Goal: Book appointment/travel/reservation

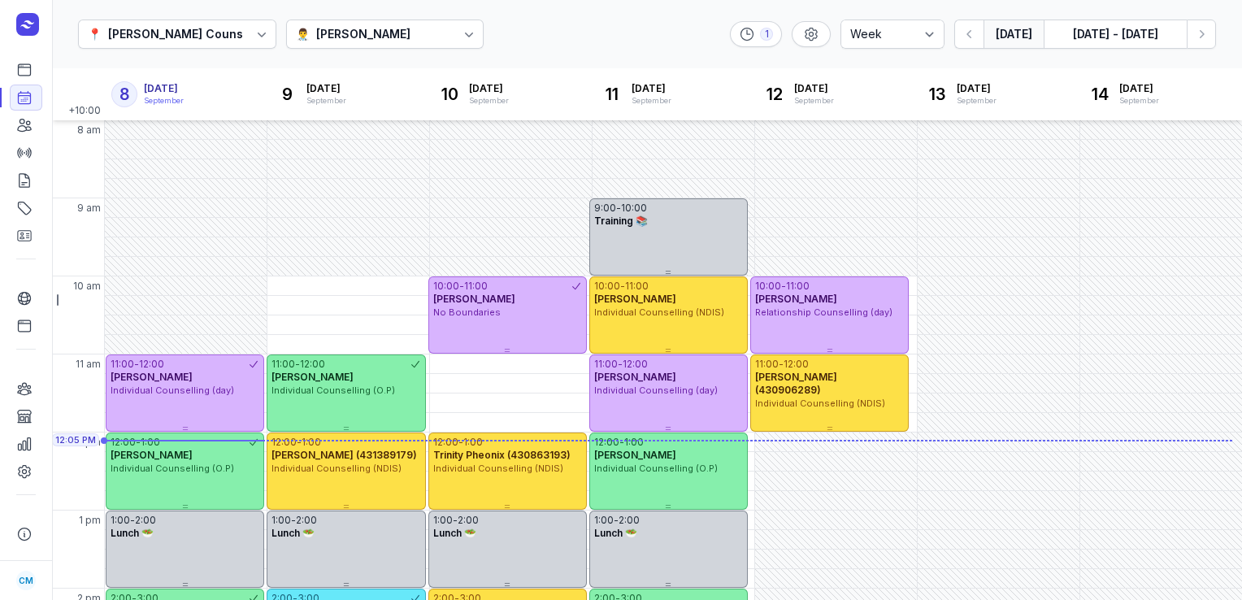
select select "week"
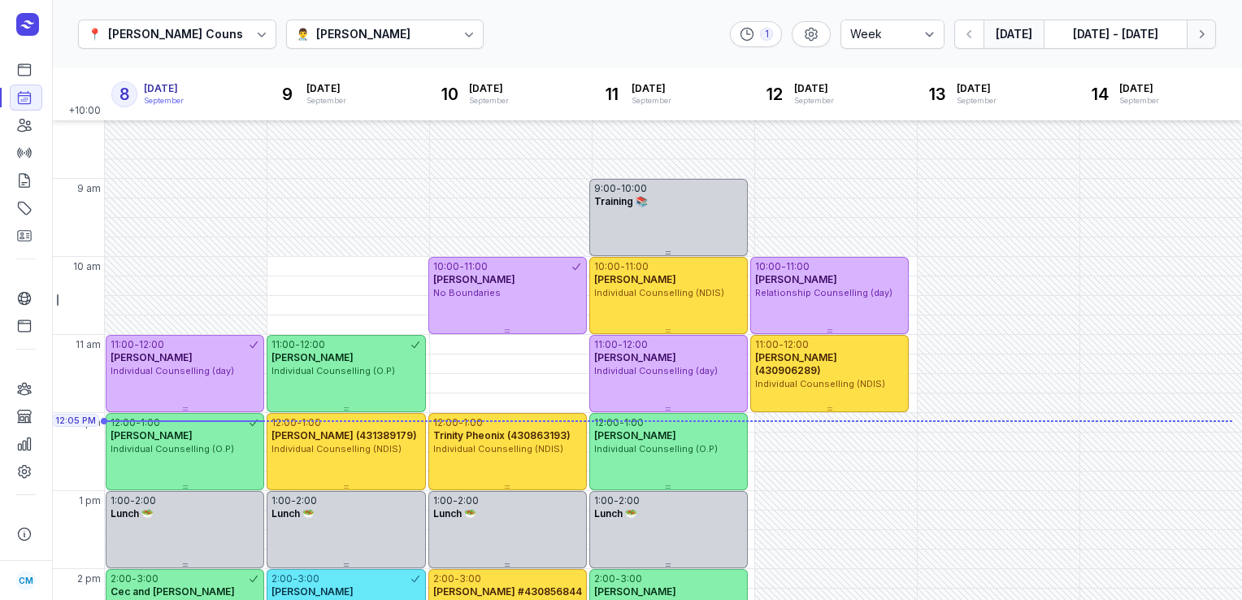
click at [1200, 41] on icon "button" at bounding box center [1201, 34] width 16 height 16
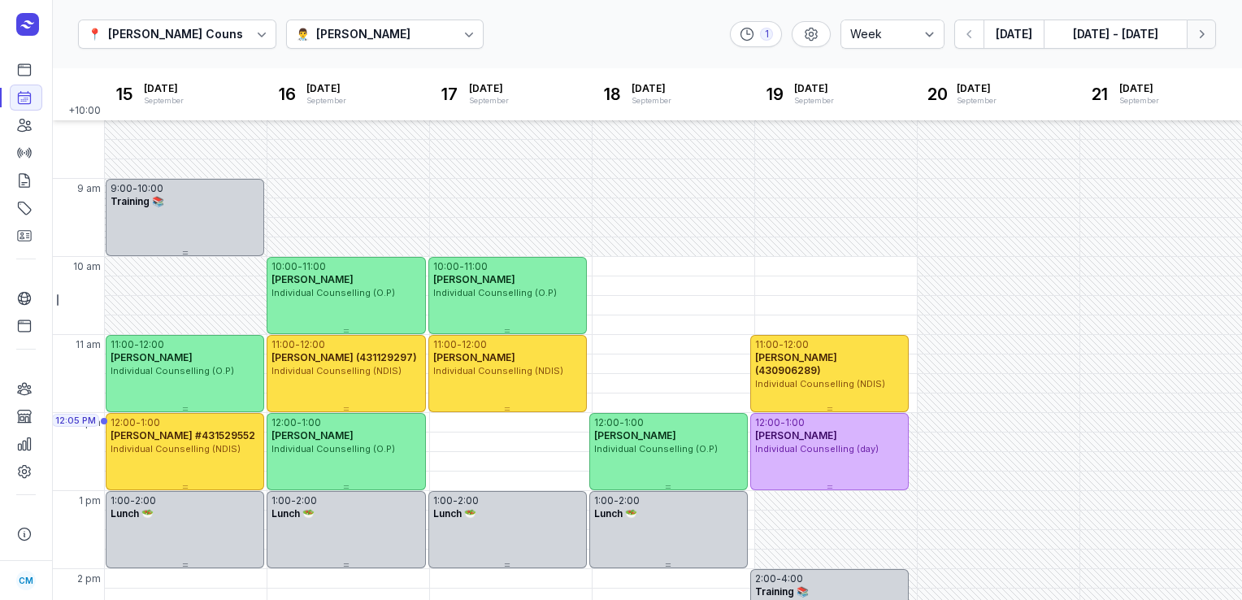
click at [1200, 41] on icon "button" at bounding box center [1201, 34] width 16 height 16
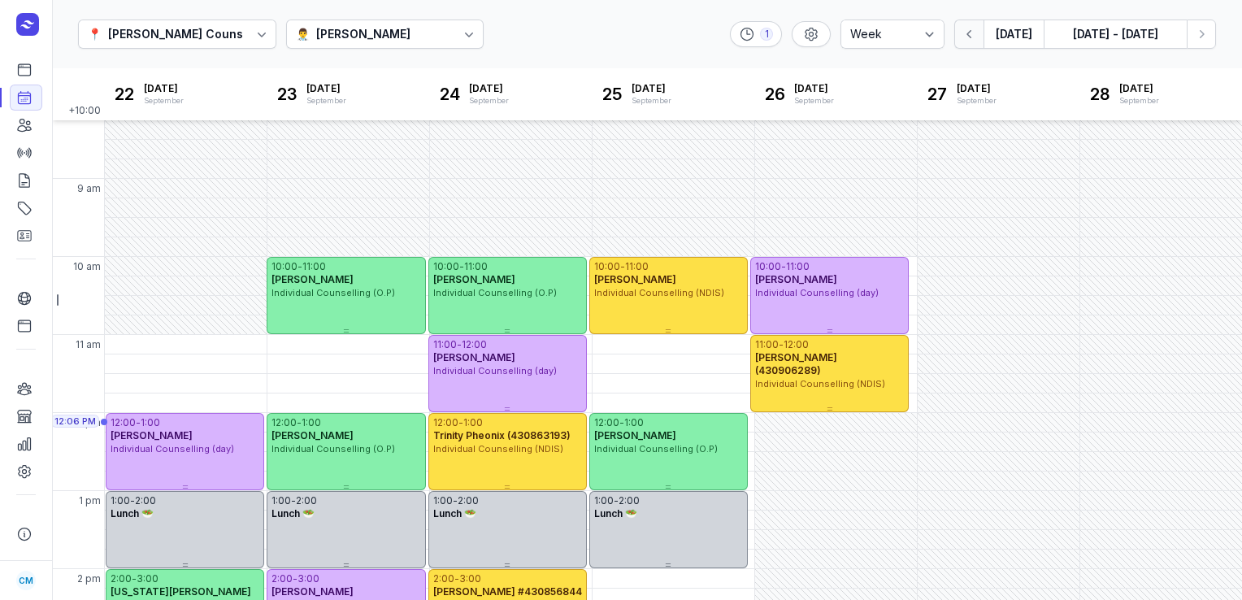
click at [978, 30] on icon "button" at bounding box center [969, 34] width 16 height 16
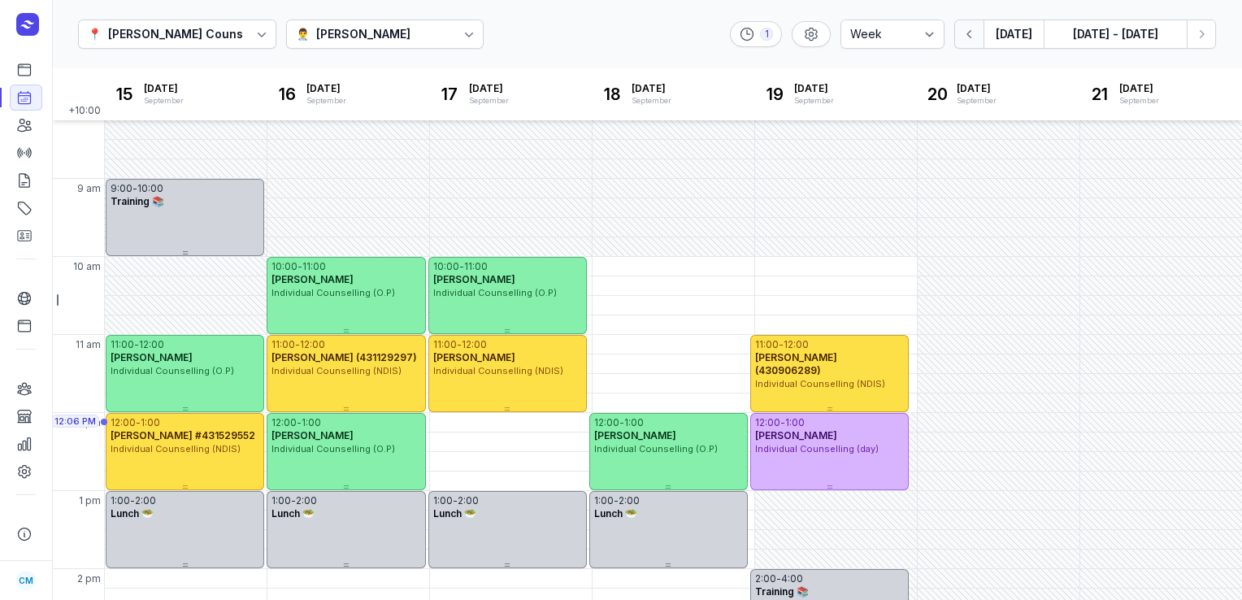
click at [978, 30] on icon "button" at bounding box center [969, 34] width 16 height 16
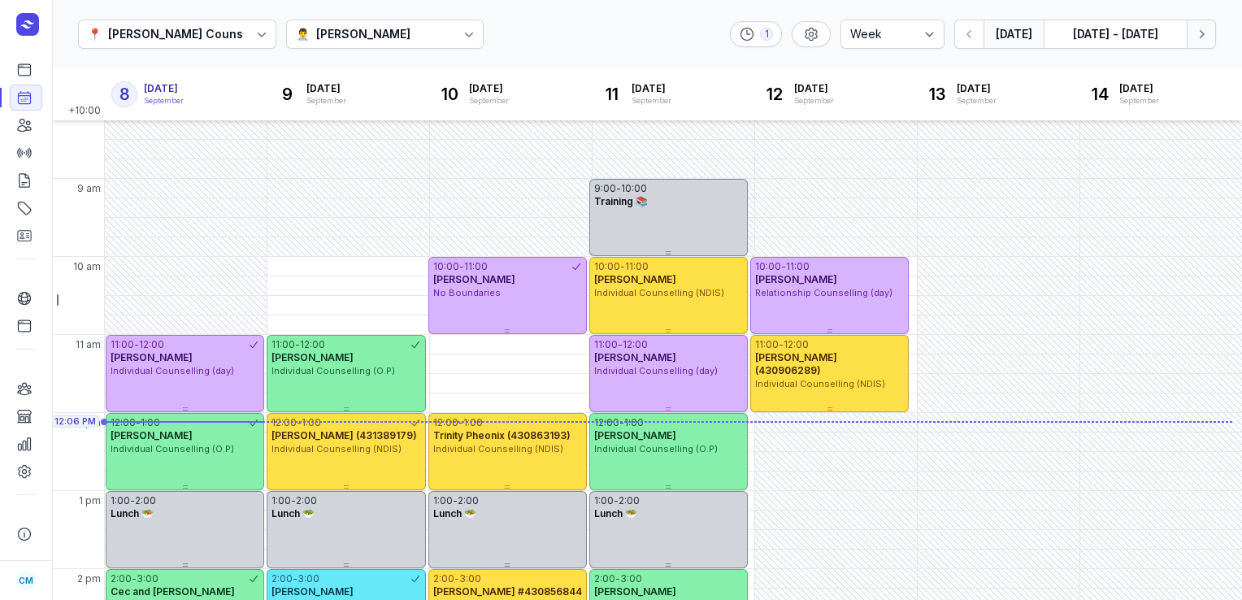
click at [1209, 27] on button "Next week" at bounding box center [1200, 34] width 29 height 29
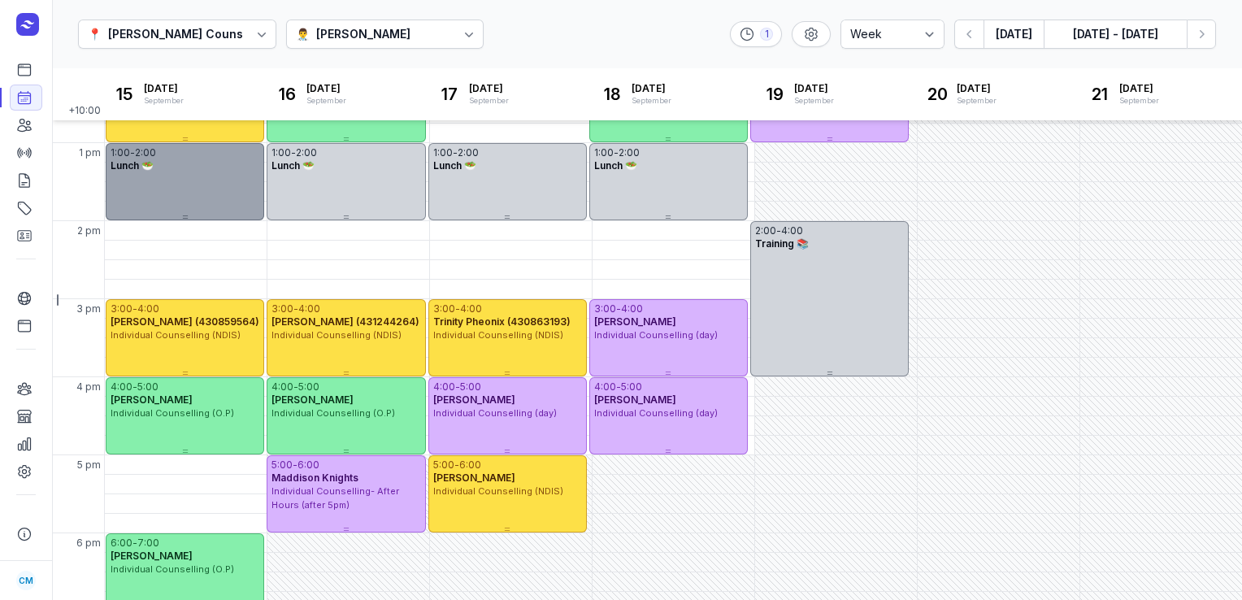
scroll to position [203, 0]
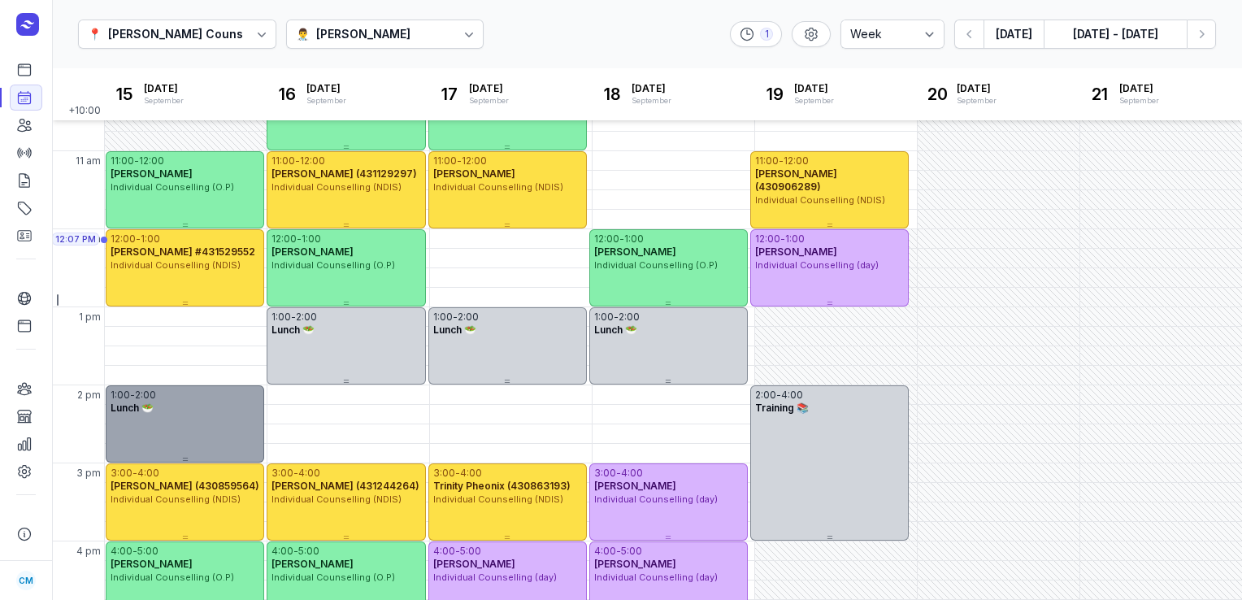
drag, startPoint x: 168, startPoint y: 359, endPoint x: 169, endPoint y: 444, distance: 85.3
click at [169, 444] on div "1:00 - 2:00 Lunch 🥗" at bounding box center [185, 423] width 158 height 77
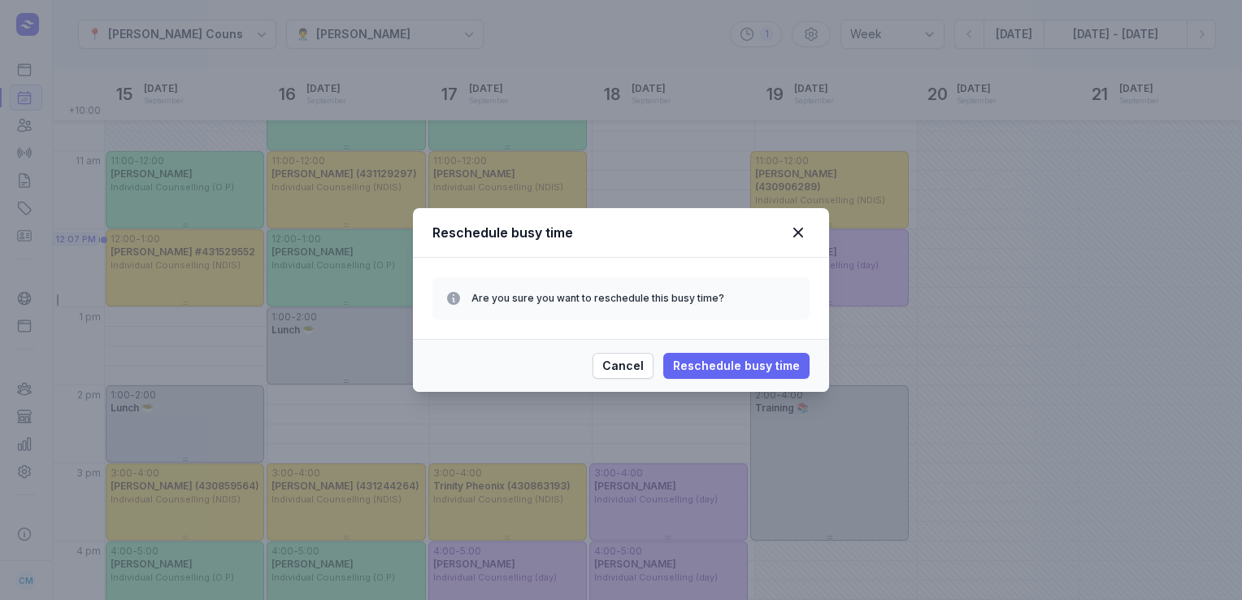
click at [711, 371] on span "Reschedule busy time" at bounding box center [736, 366] width 127 height 20
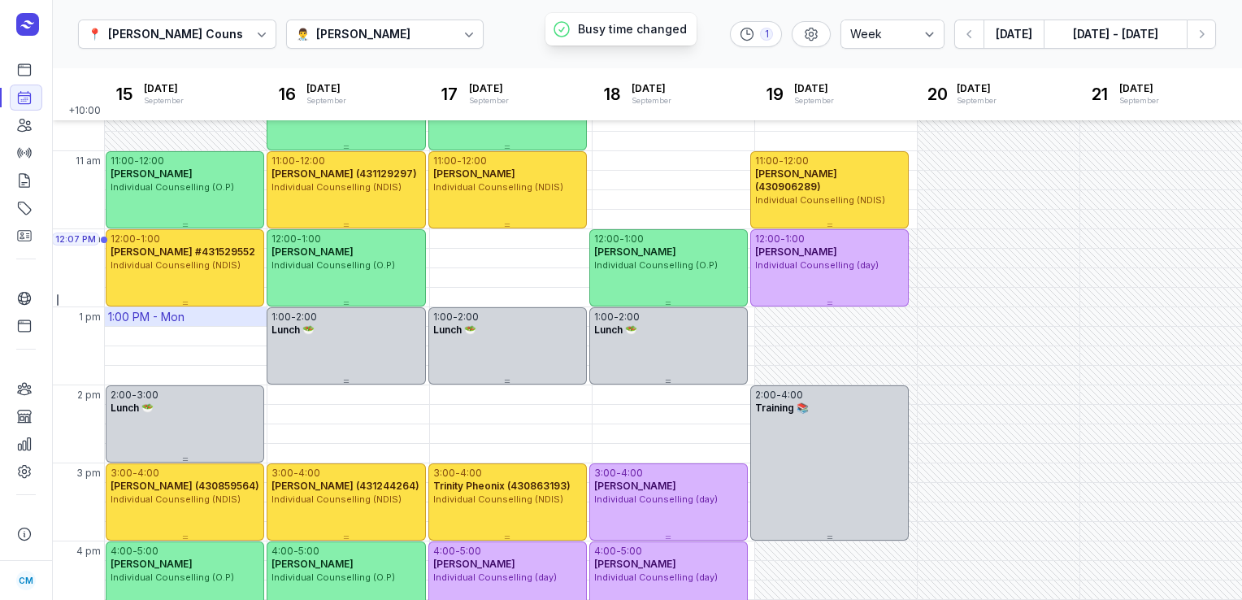
click at [190, 316] on div "1:00 PM - Mon" at bounding box center [186, 316] width 162 height 19
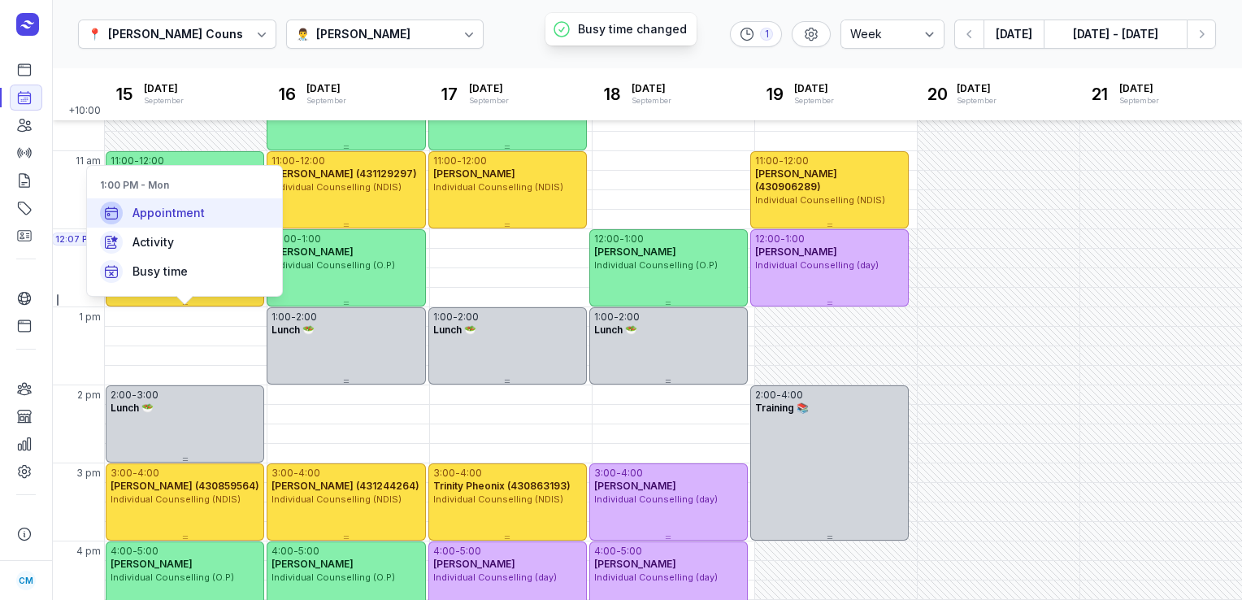
click at [185, 219] on span "Appointment" at bounding box center [168, 213] width 72 height 16
select select
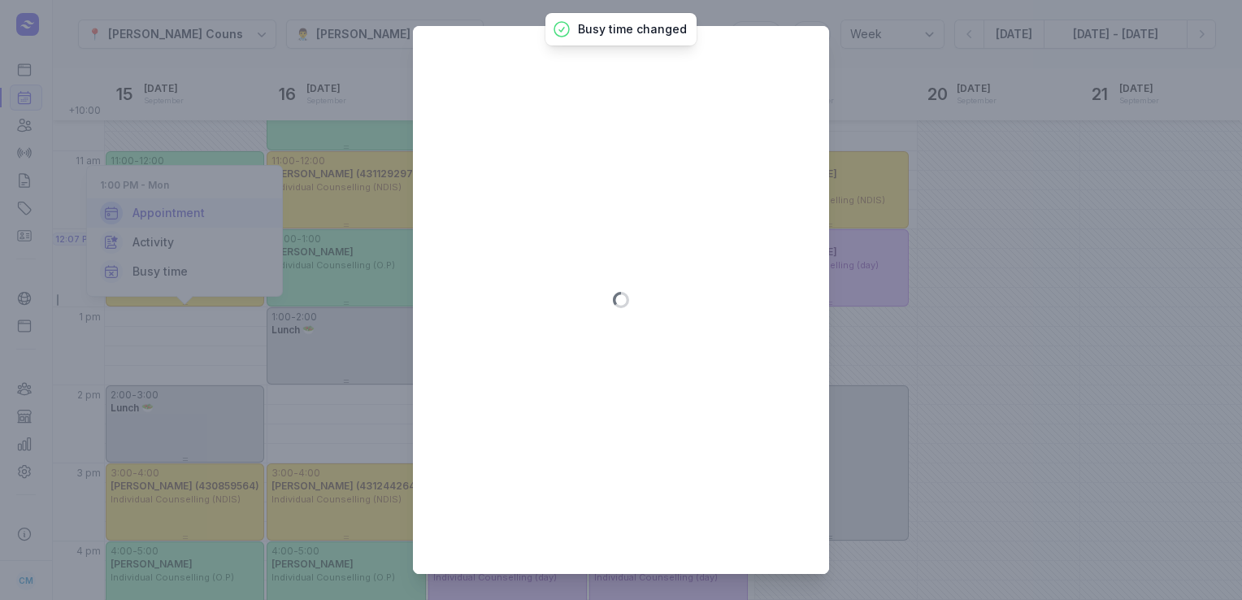
type input "[DATE]"
select select "13:00"
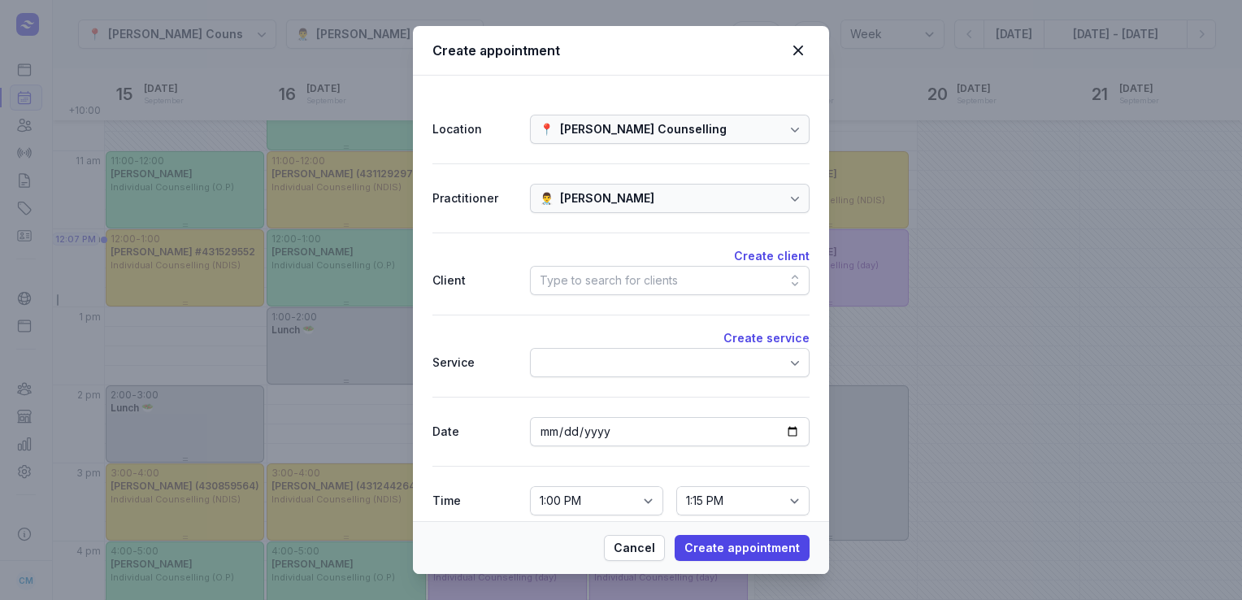
click at [621, 284] on div "Type to search for clients" at bounding box center [609, 281] width 138 height 20
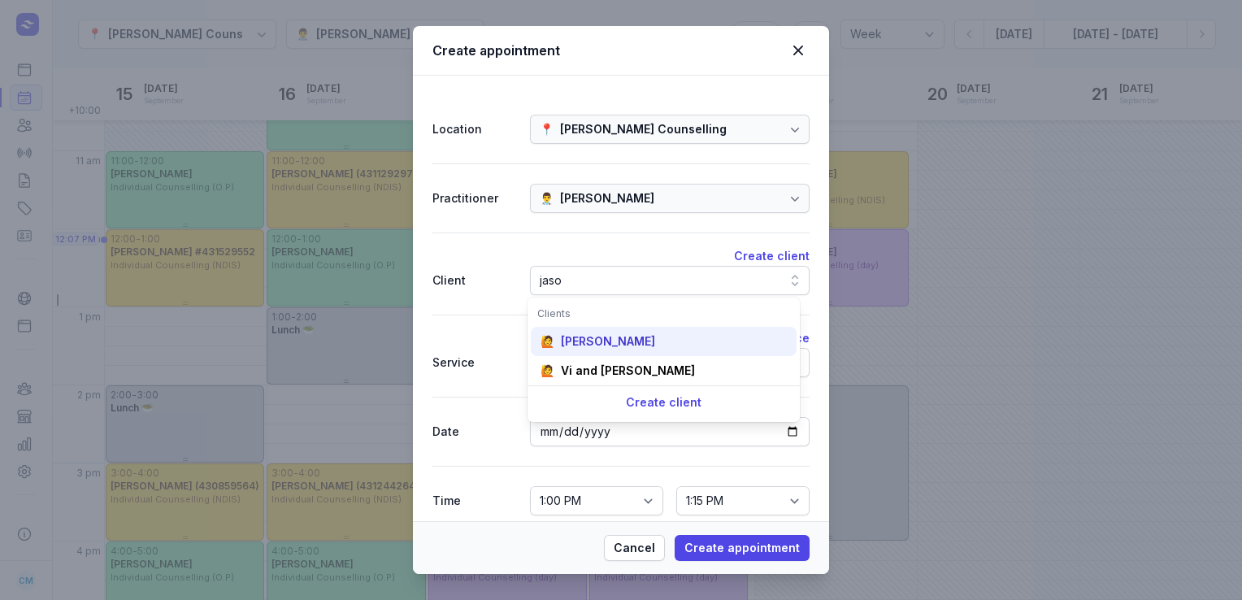
type input "jaso"
click at [605, 342] on div "[PERSON_NAME]" at bounding box center [608, 341] width 94 height 16
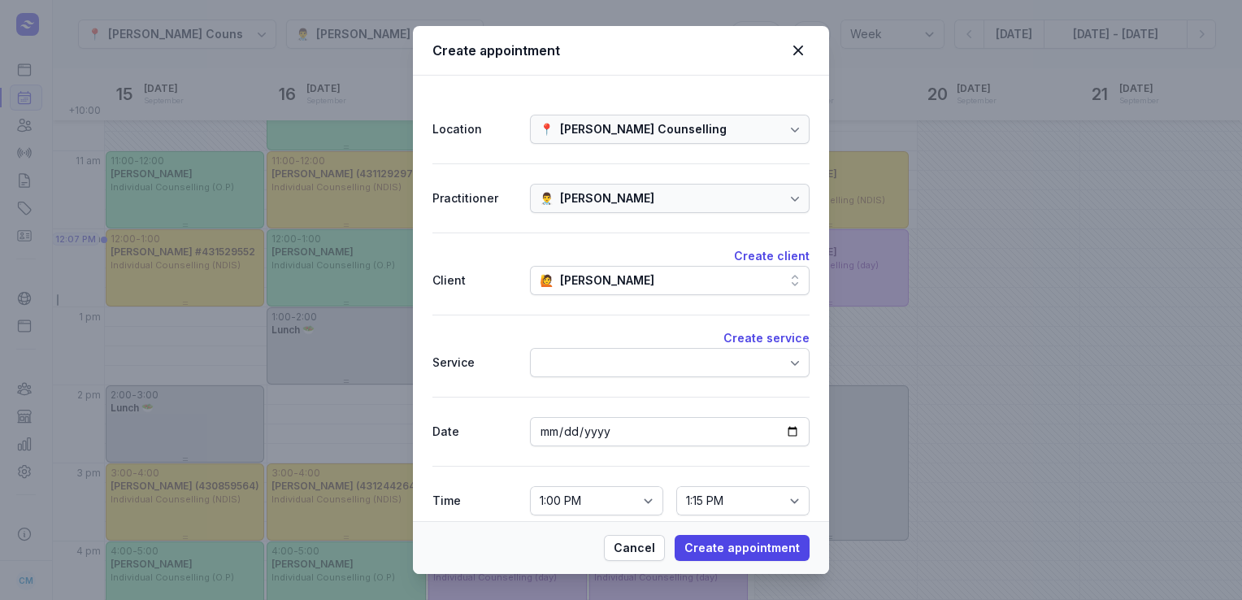
click at [599, 371] on div at bounding box center [670, 362] width 280 height 29
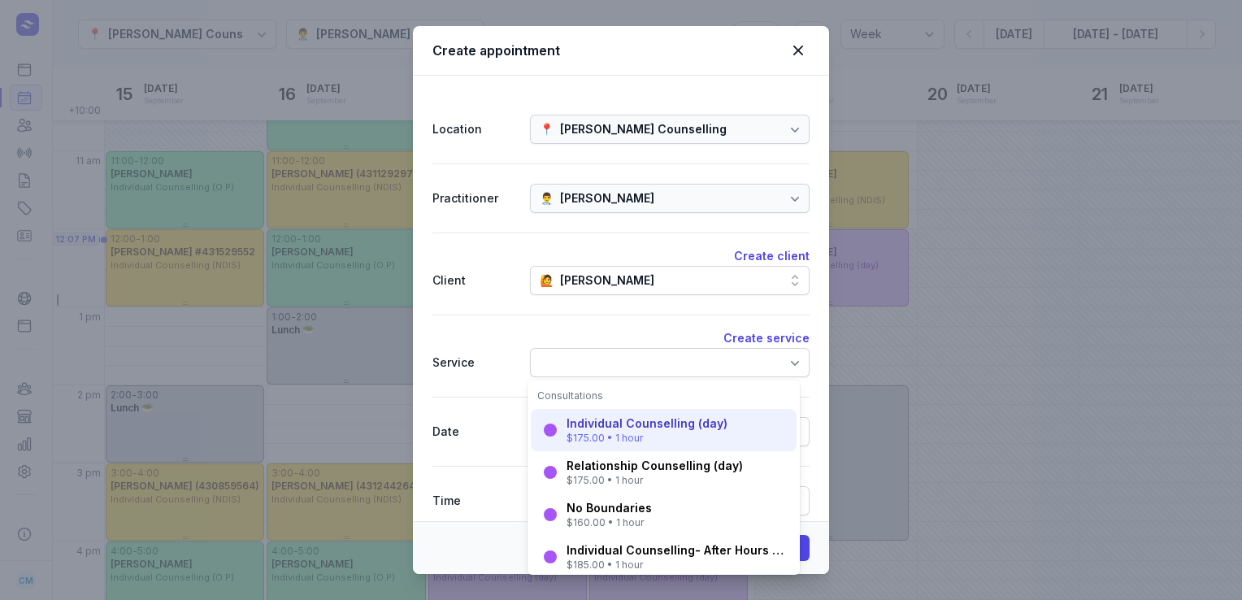
click at [595, 427] on div "Individual Counselling (day)" at bounding box center [646, 423] width 161 height 16
select select "14:00"
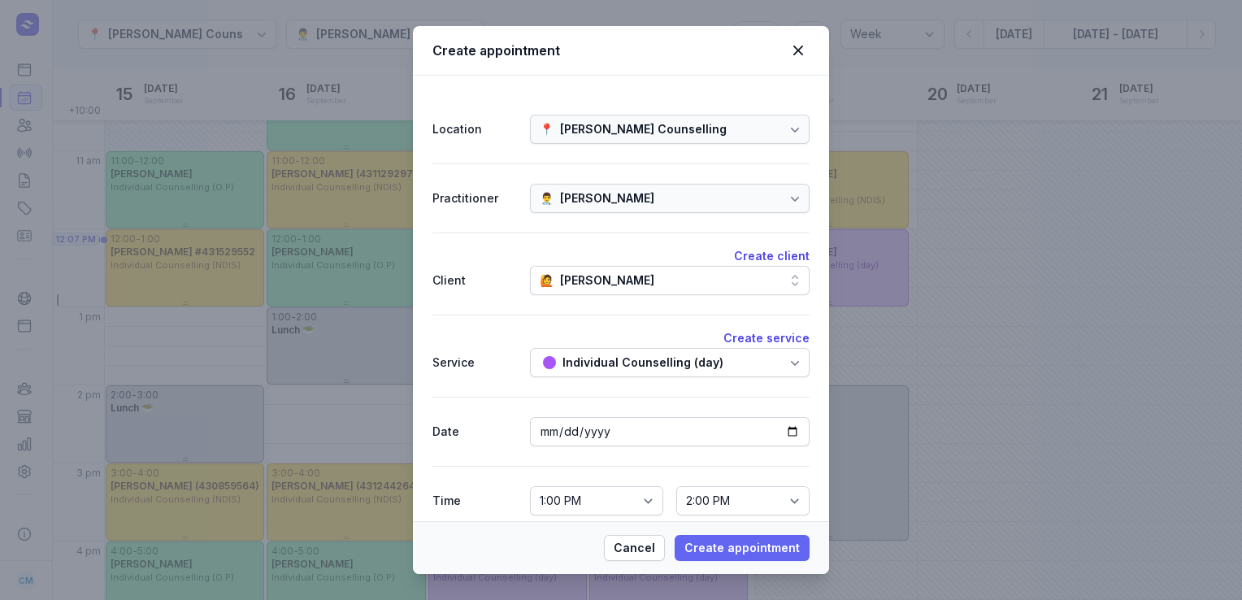
click at [740, 557] on span "Create appointment" at bounding box center [741, 548] width 115 height 20
select select
